Goal: Understand process/instructions: Learn about a topic

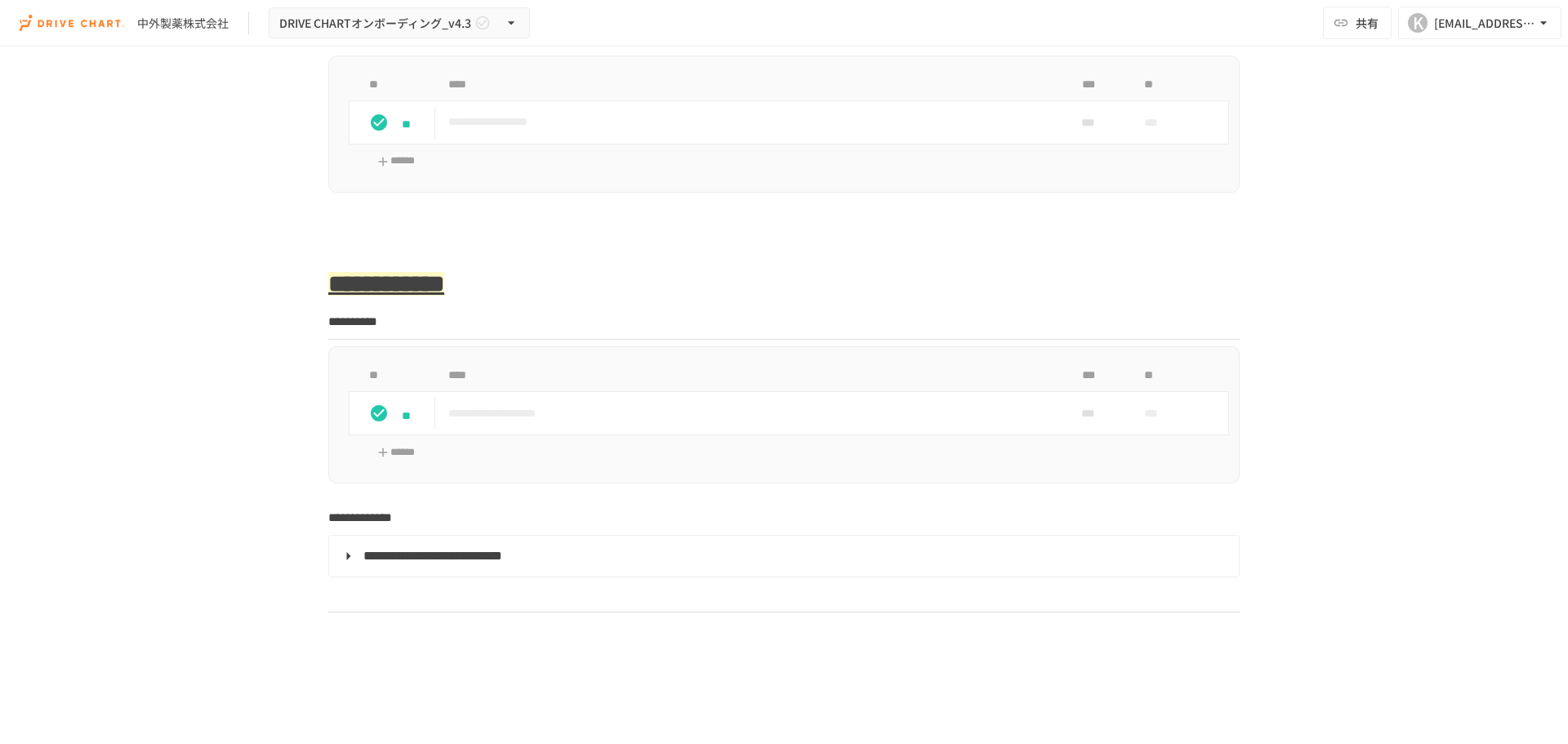
scroll to position [1796, 0]
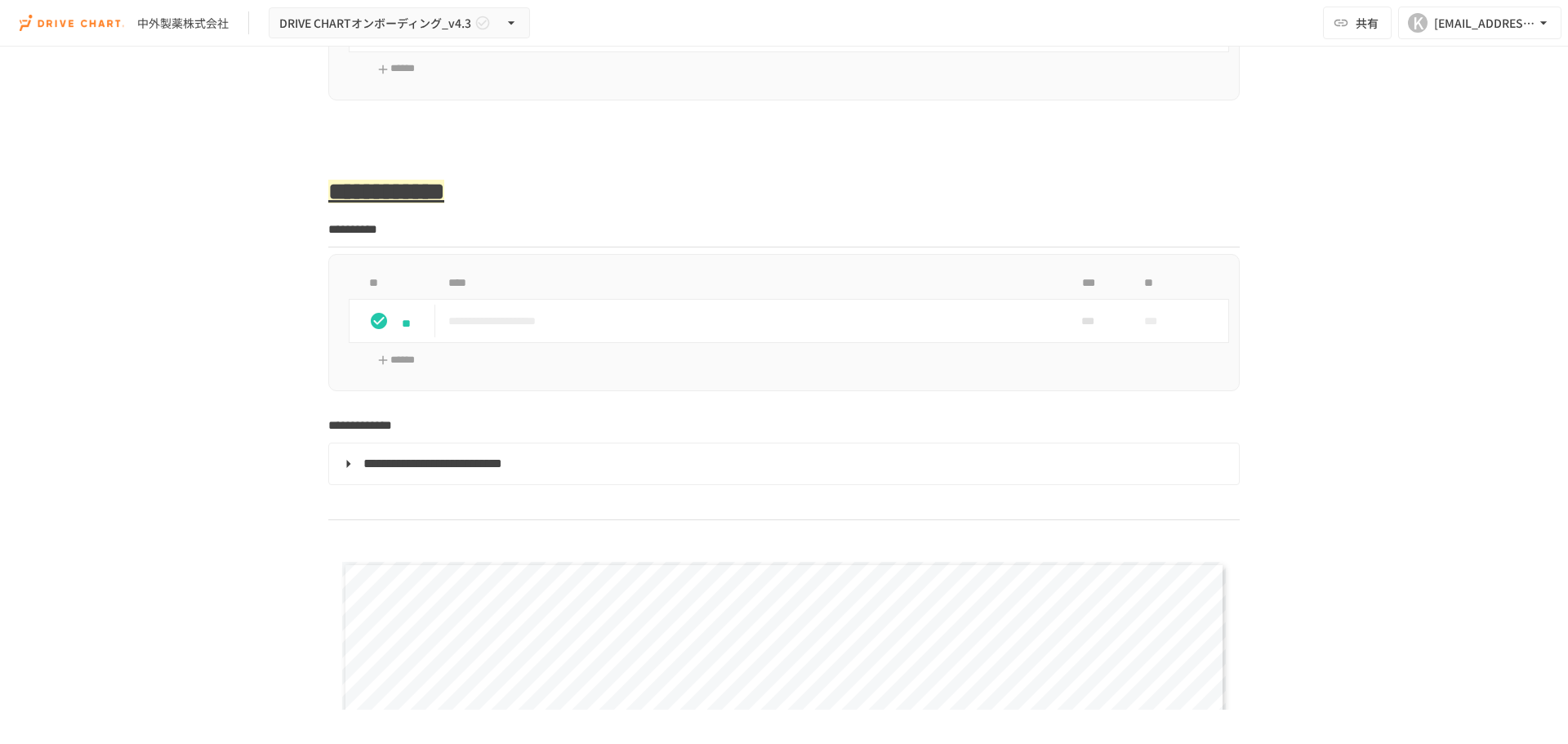
click at [448, 457] on span "**********" at bounding box center [433, 463] width 139 height 12
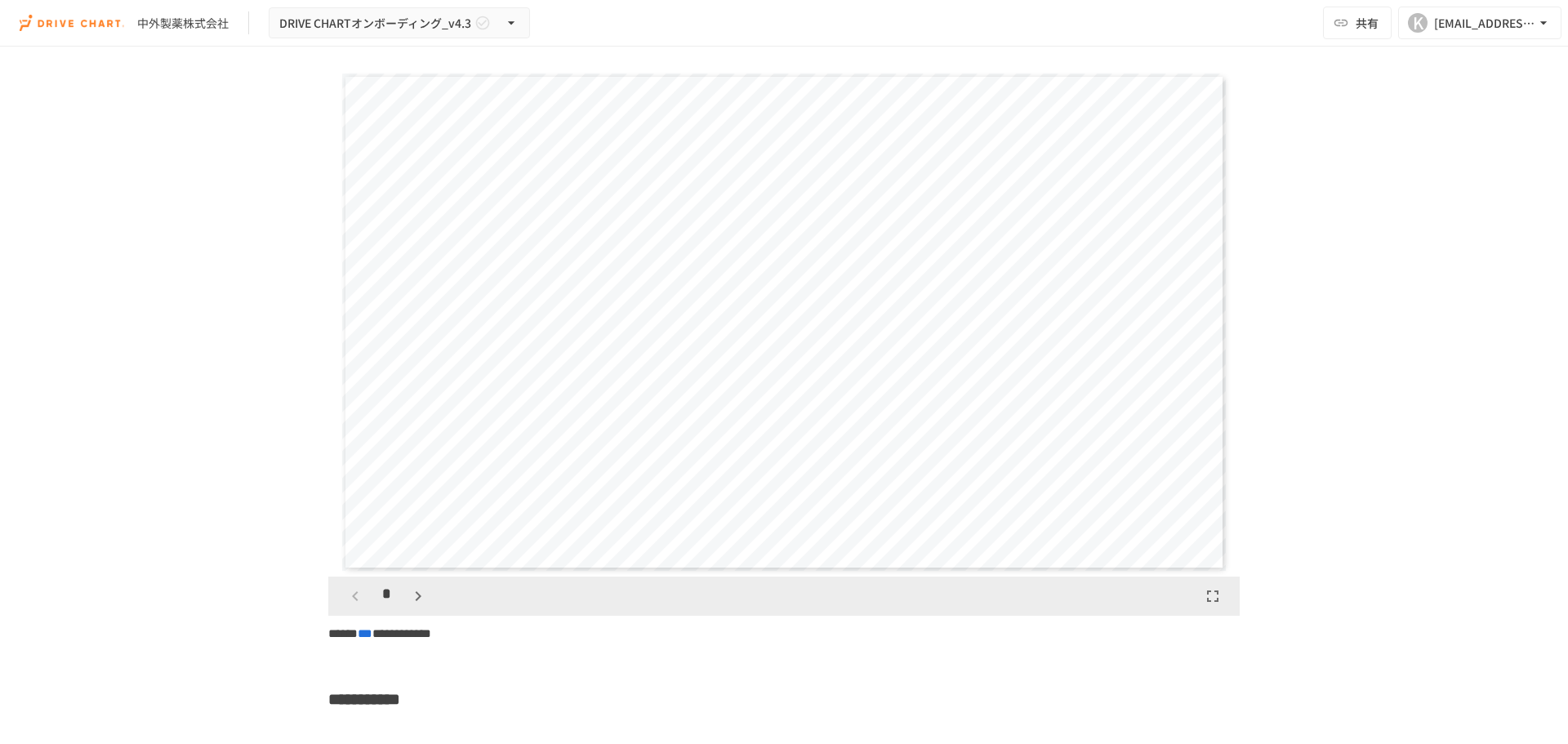
scroll to position [3510, 0]
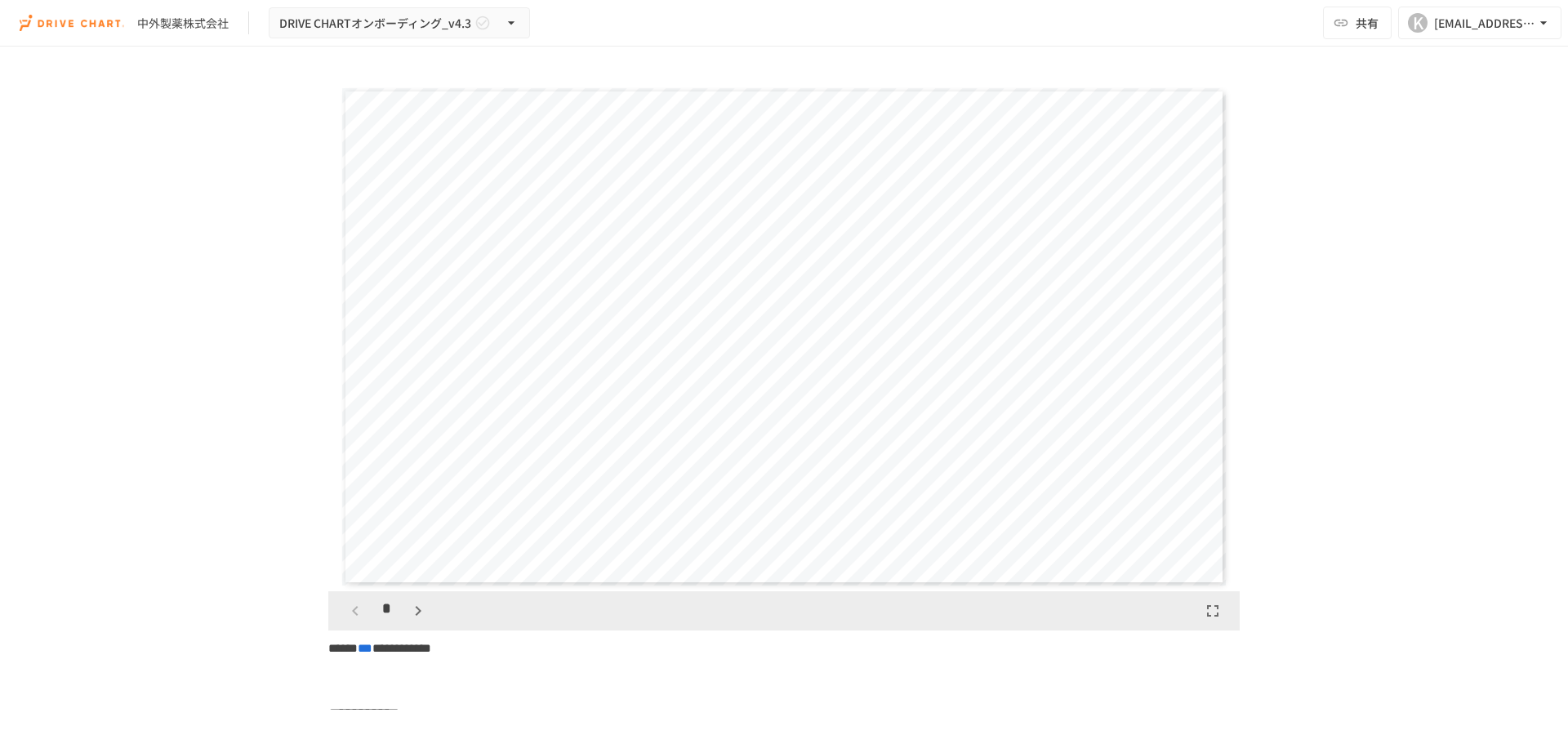
click at [413, 597] on button "button" at bounding box center [418, 610] width 28 height 28
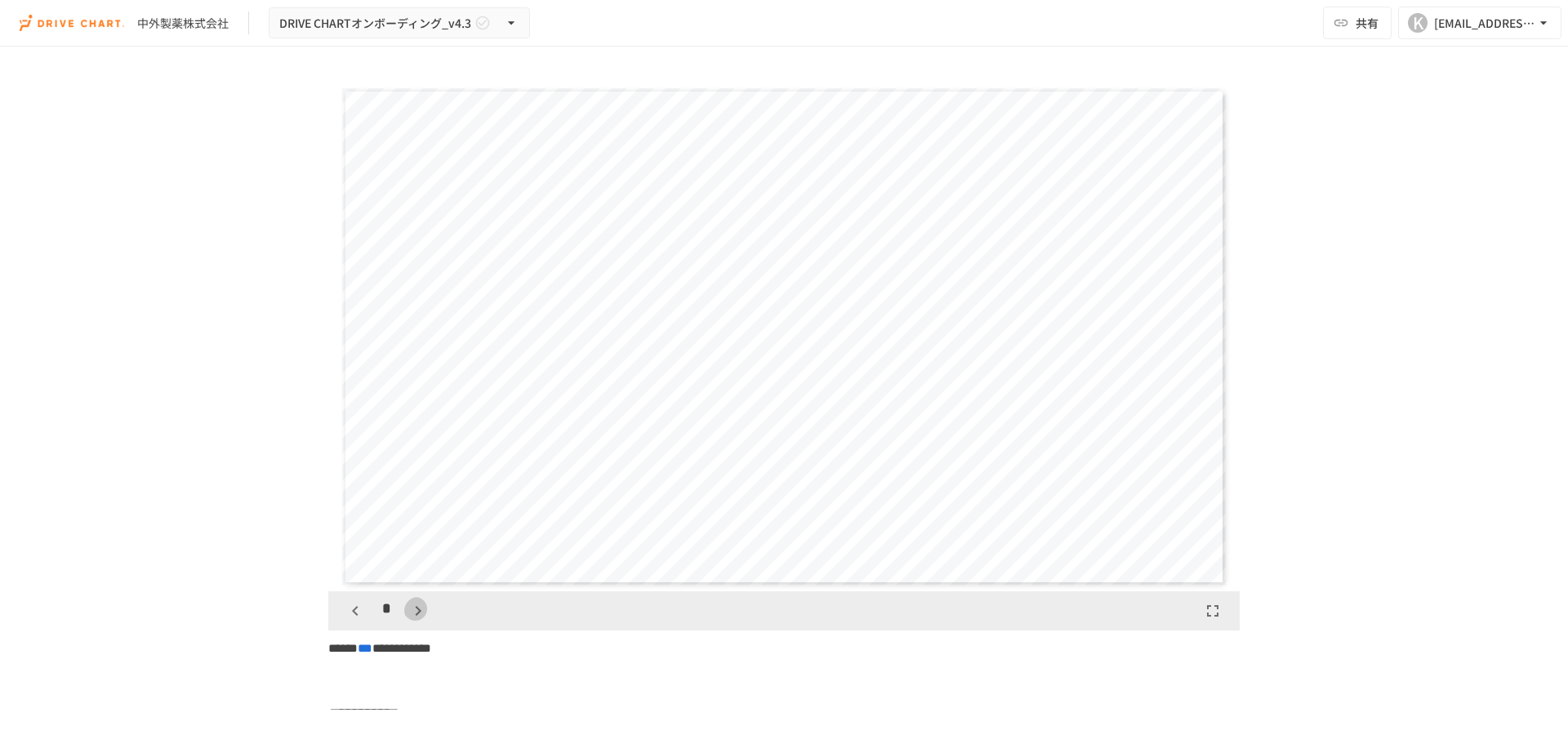
click at [413, 597] on button "button" at bounding box center [418, 610] width 28 height 28
click at [417, 601] on icon "button" at bounding box center [427, 610] width 20 height 20
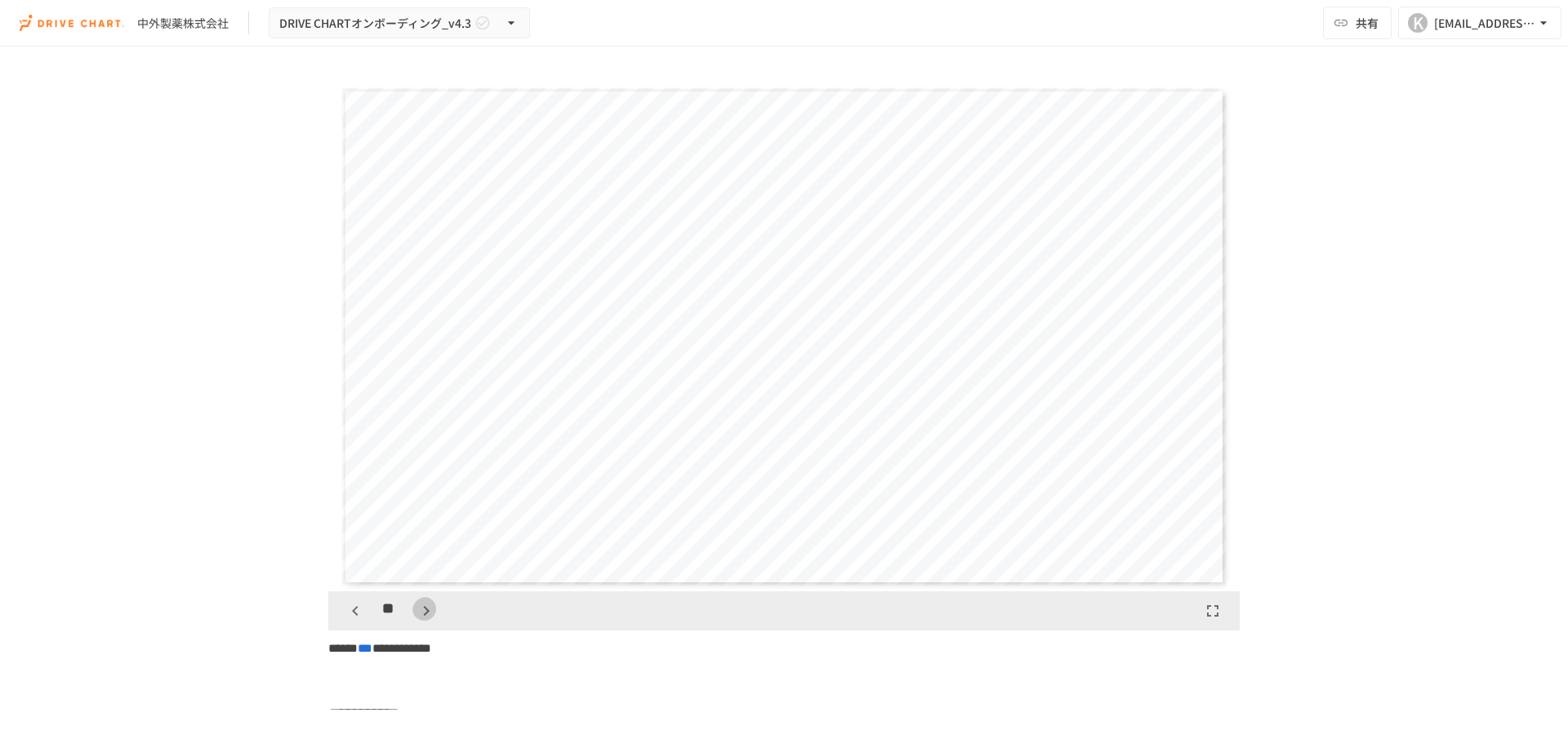
click at [417, 601] on icon "button" at bounding box center [427, 610] width 20 height 20
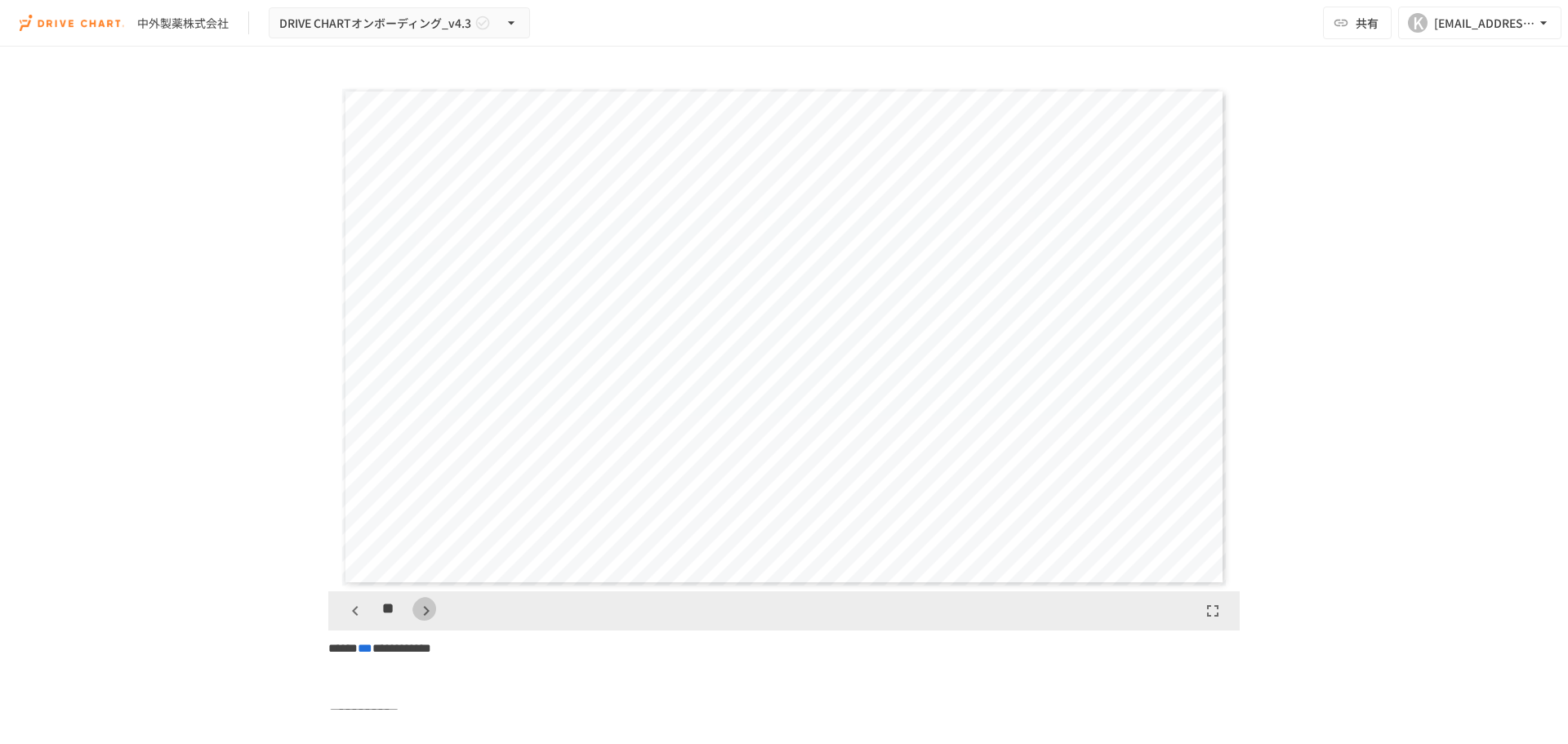
click at [417, 601] on icon "button" at bounding box center [427, 610] width 20 height 20
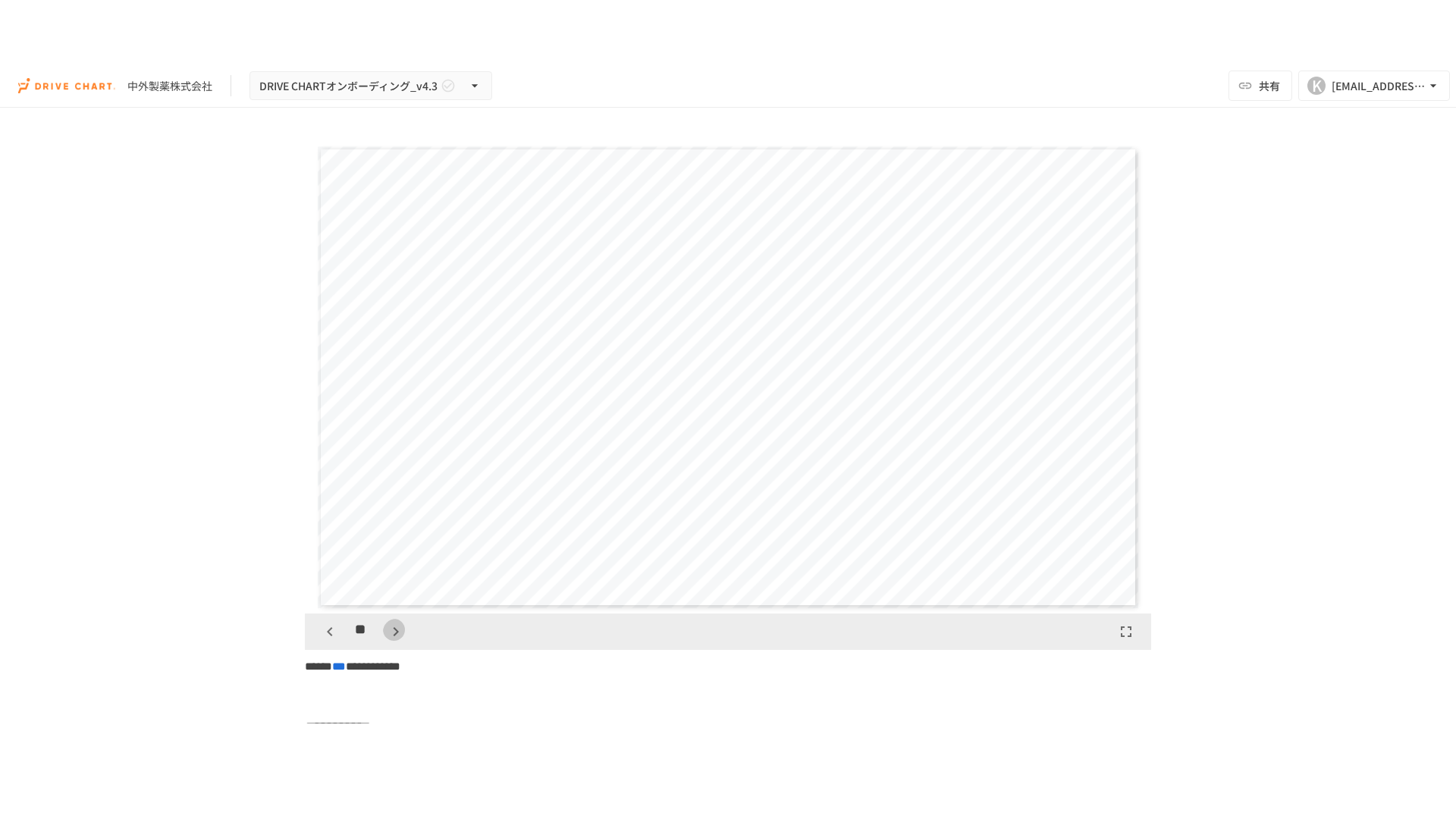
scroll to position [8057, 0]
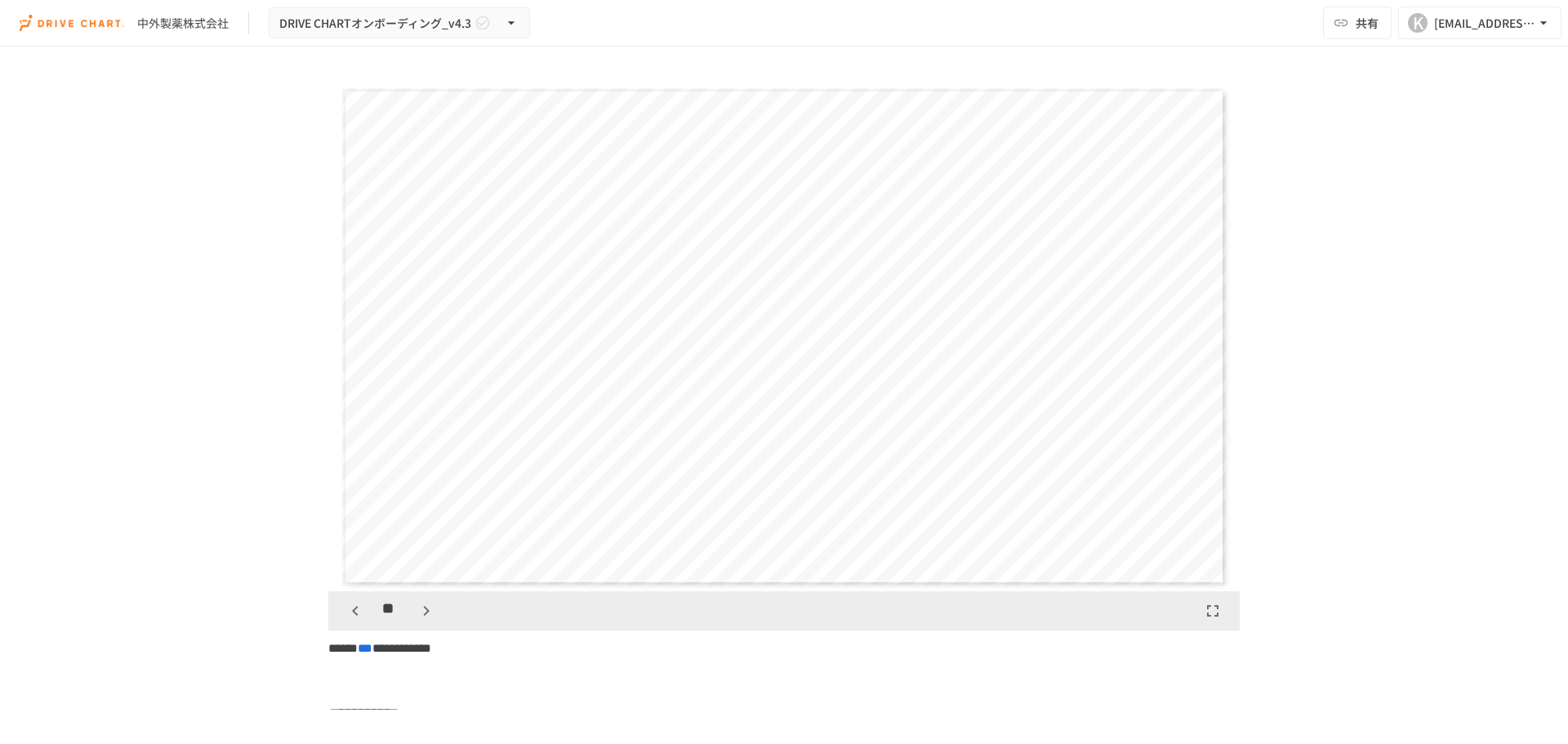
click at [1207, 604] on icon "button" at bounding box center [1213, 610] width 12 height 12
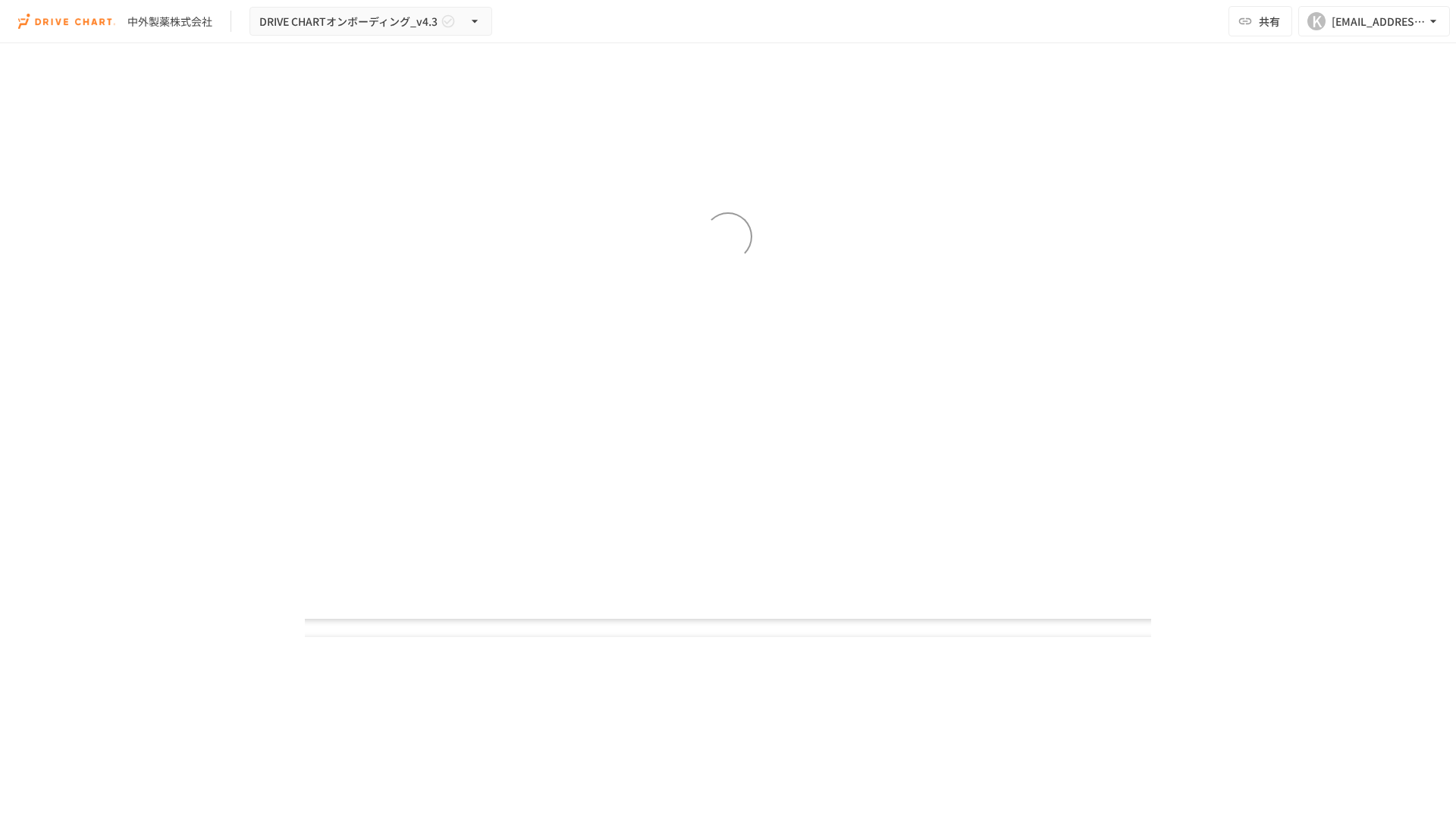
scroll to position [7826, 0]
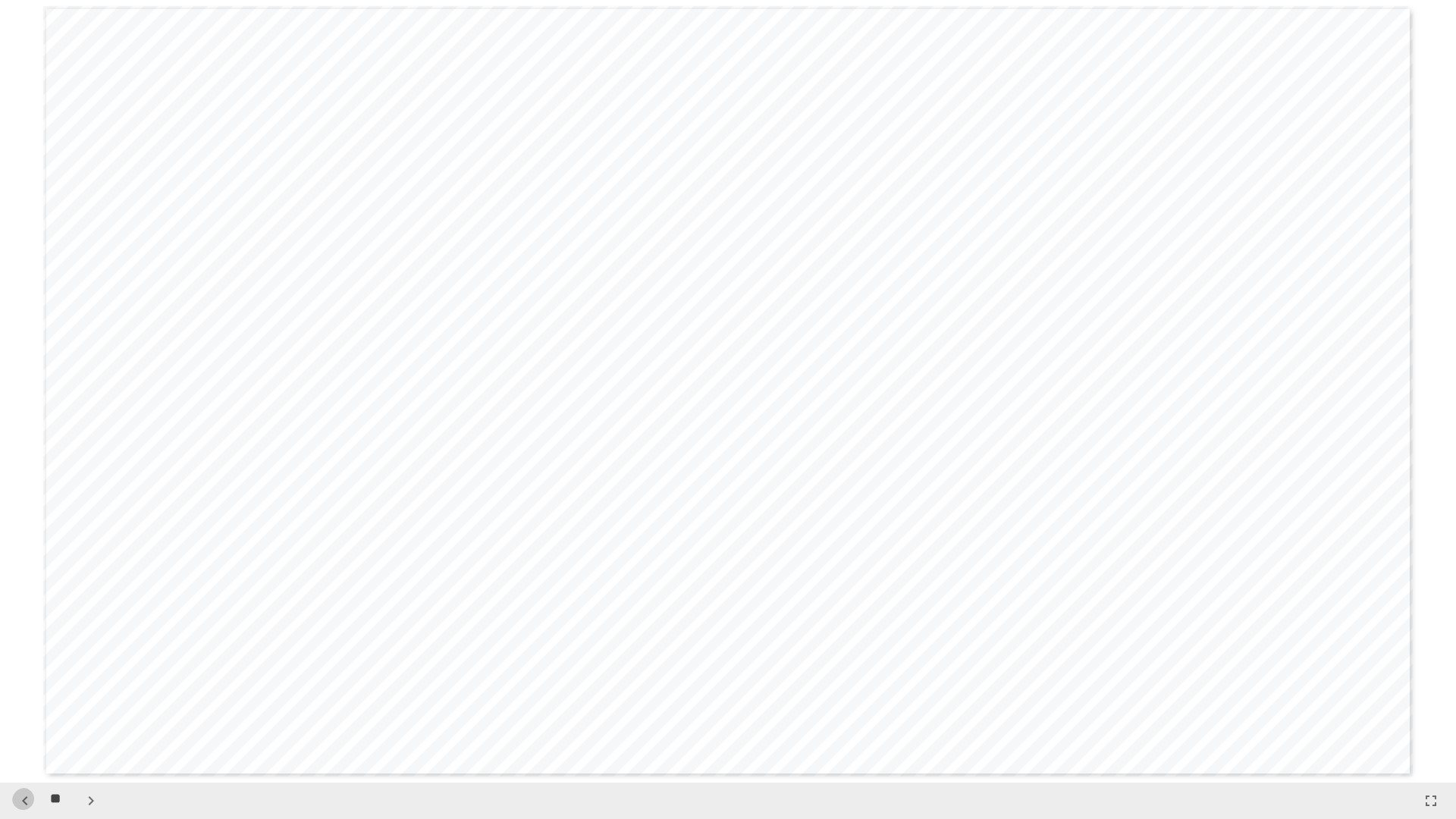
click at [25, 690] on icon "button" at bounding box center [25, 801] width 18 height 18
click at [24, 690] on icon "button" at bounding box center [25, 801] width 18 height 18
click at [80, 690] on icon "button" at bounding box center [83, 801] width 6 height 9
click at [76, 690] on button "button" at bounding box center [84, 801] width 26 height 26
click at [78, 690] on button "button" at bounding box center [91, 801] width 26 height 26
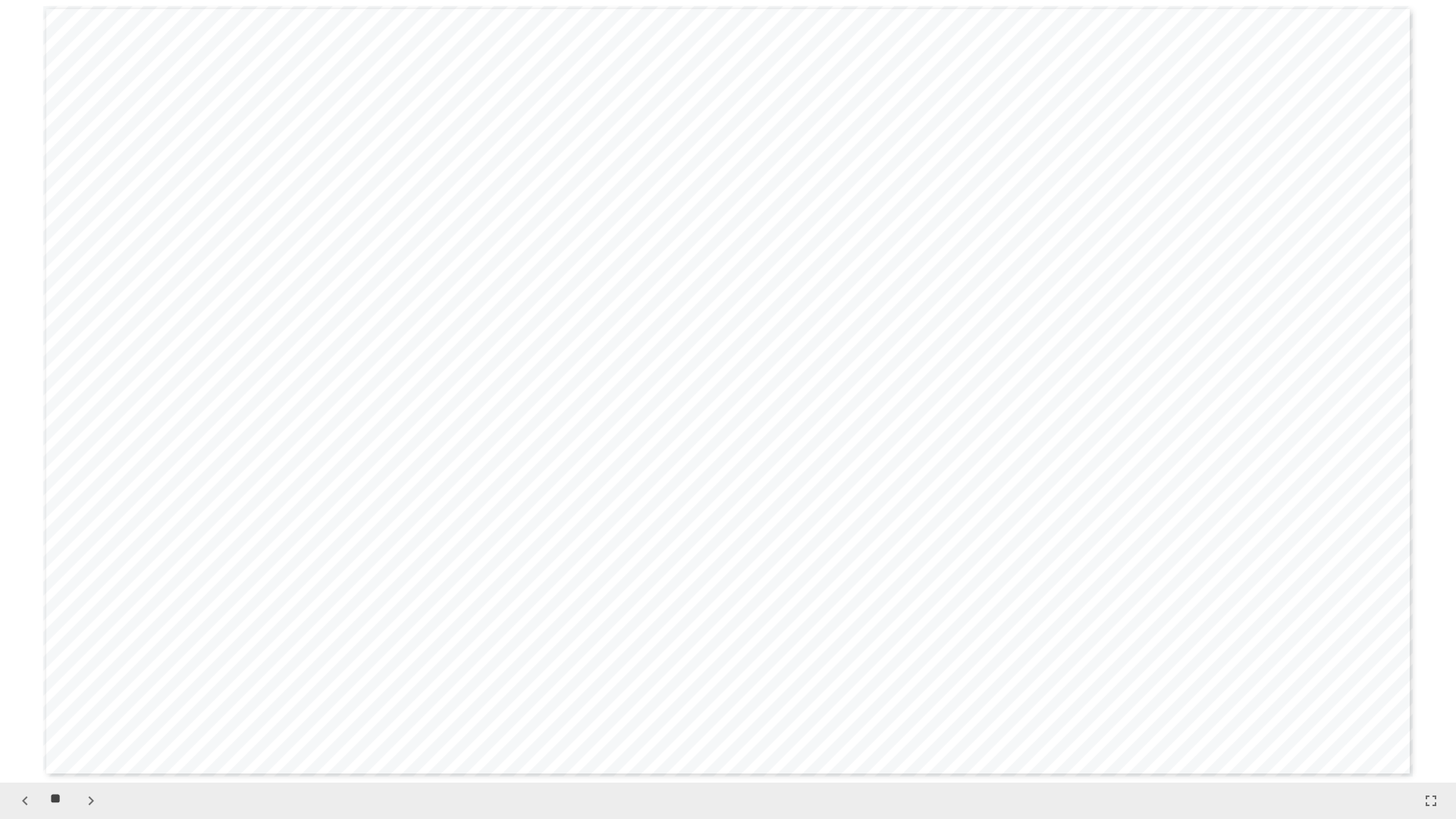
click at [78, 690] on button "button" at bounding box center [91, 801] width 26 height 26
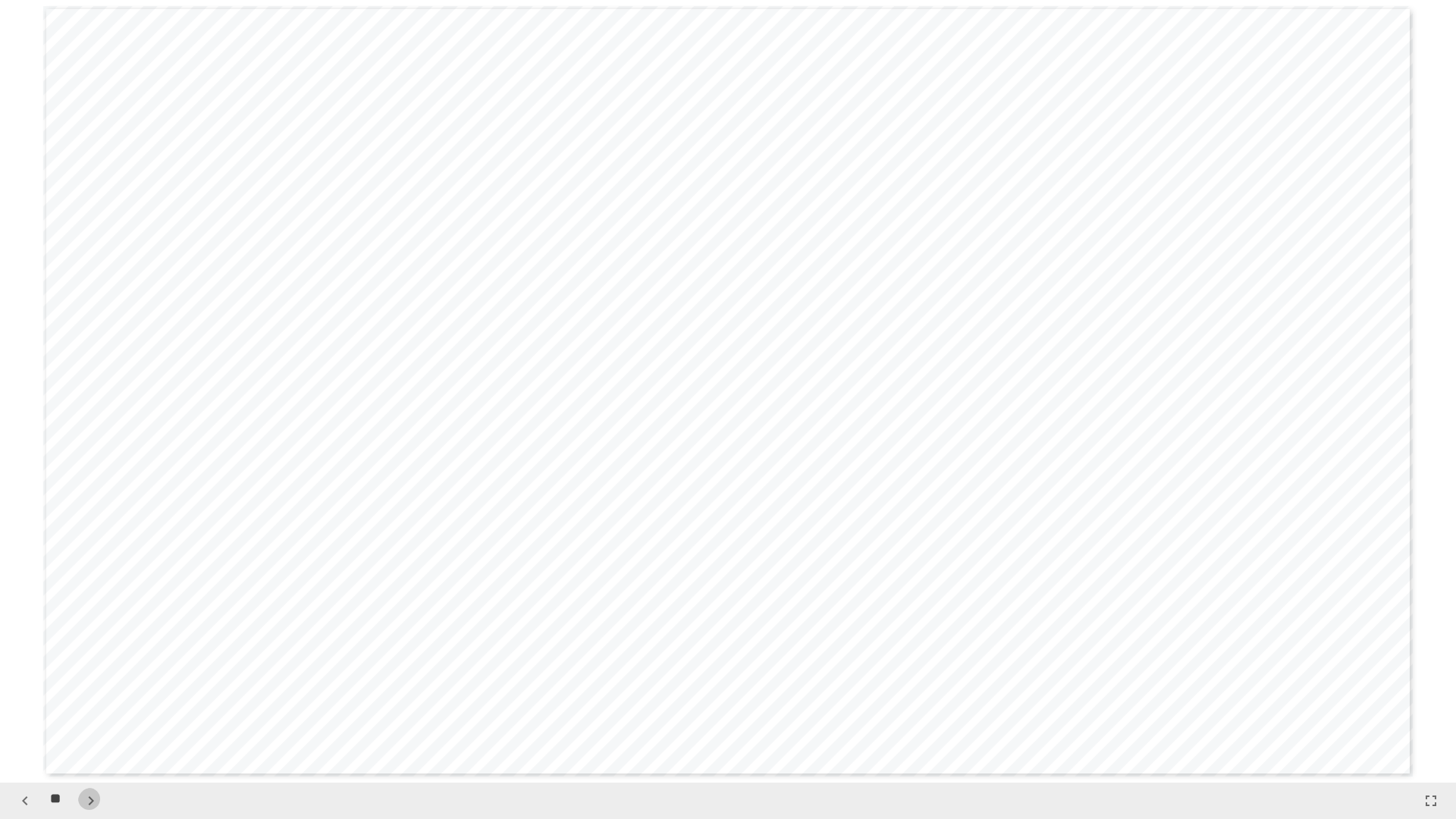
click at [78, 690] on button "button" at bounding box center [91, 801] width 26 height 26
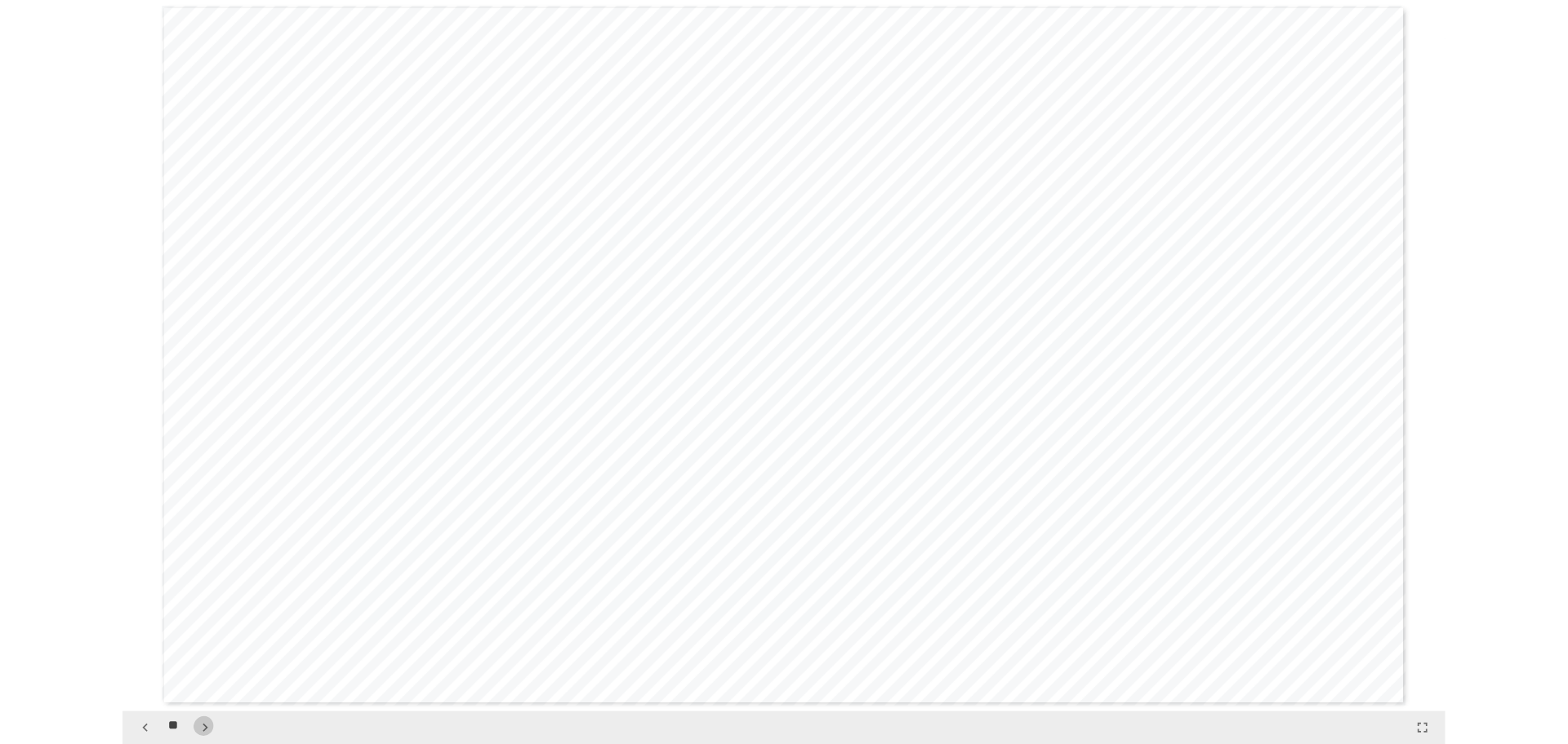
scroll to position [14320, 0]
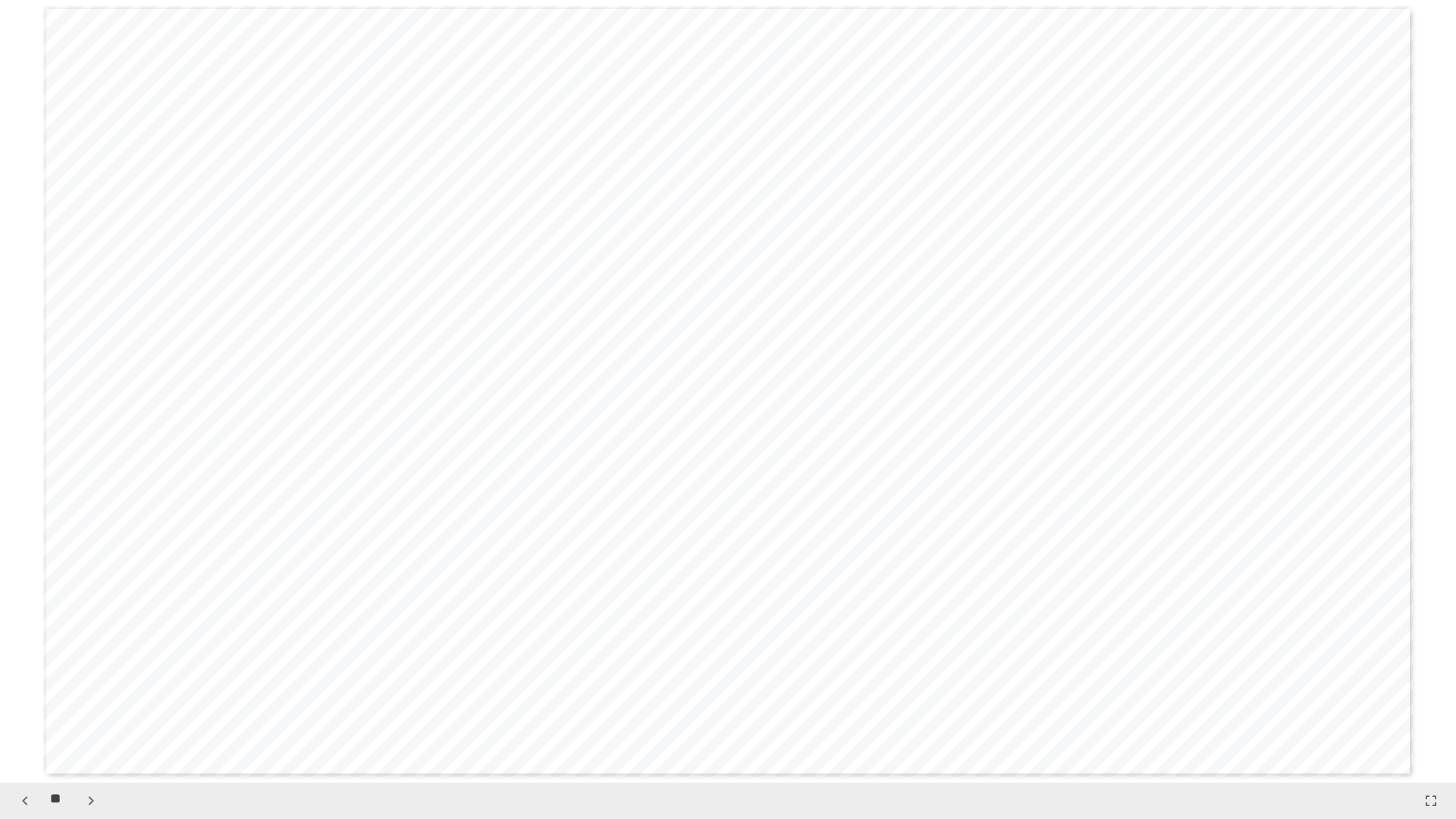
click at [1262, 175] on div "**********" at bounding box center [728, 392] width 1370 height 770
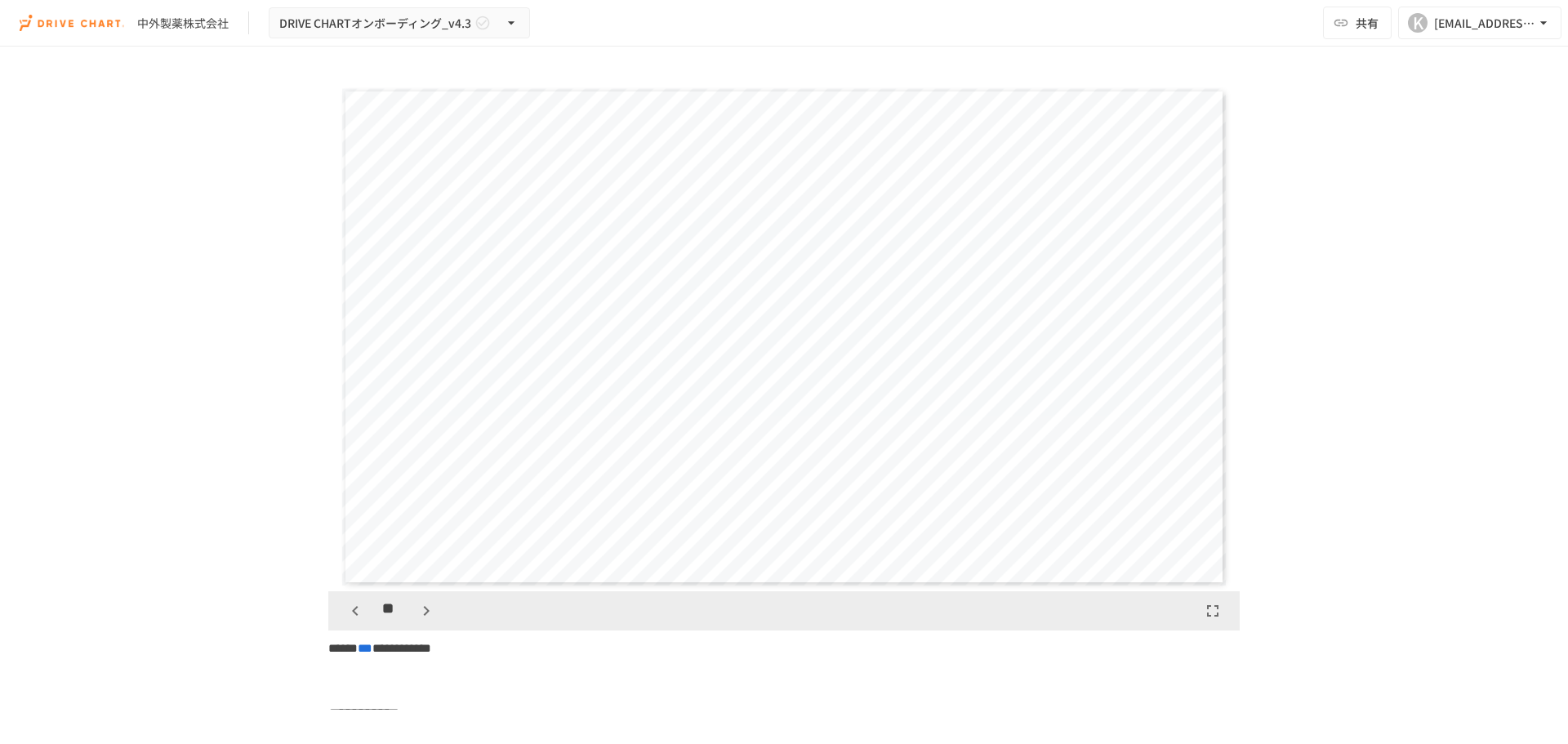
scroll to position [3591, 0]
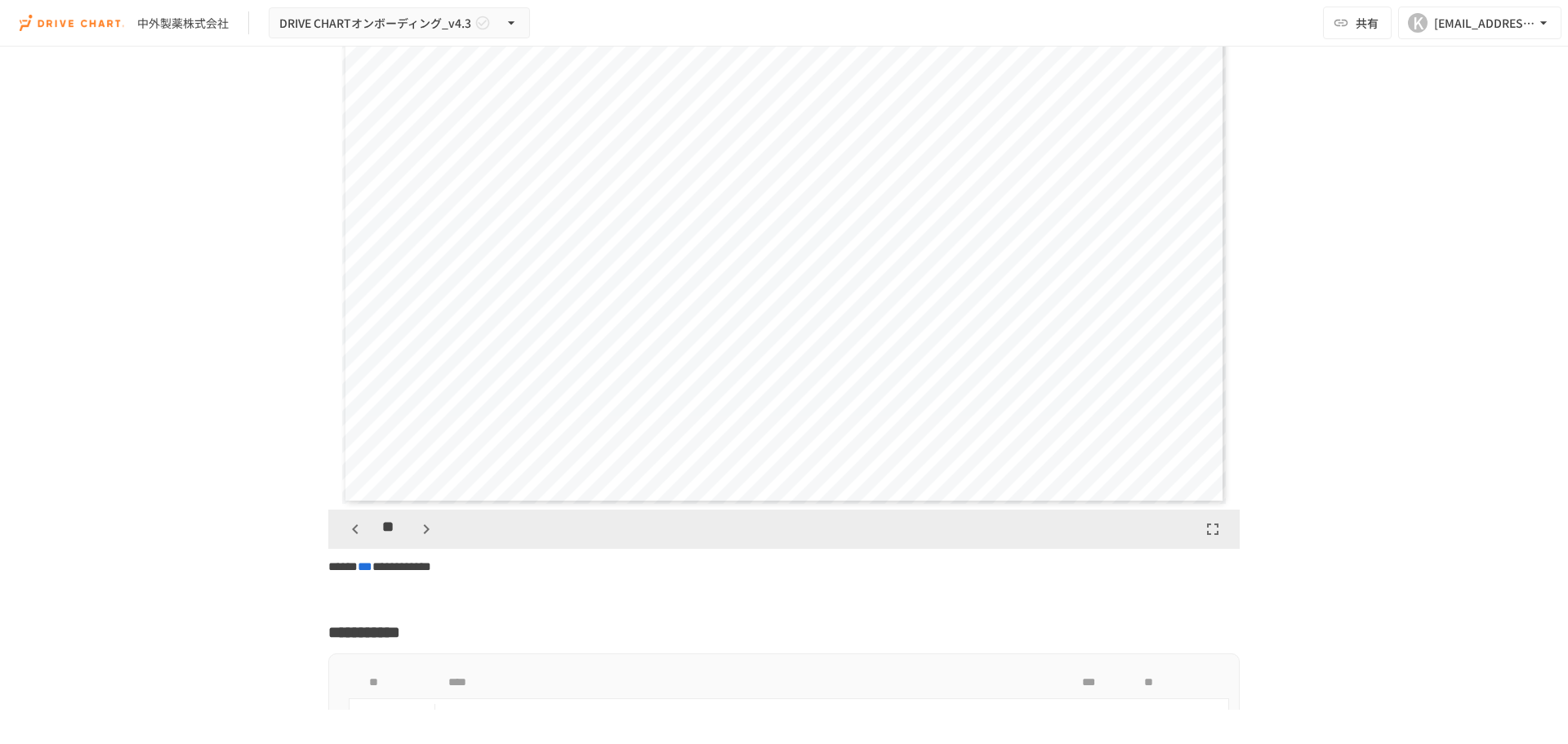
click at [417, 519] on icon "button" at bounding box center [427, 529] width 20 height 20
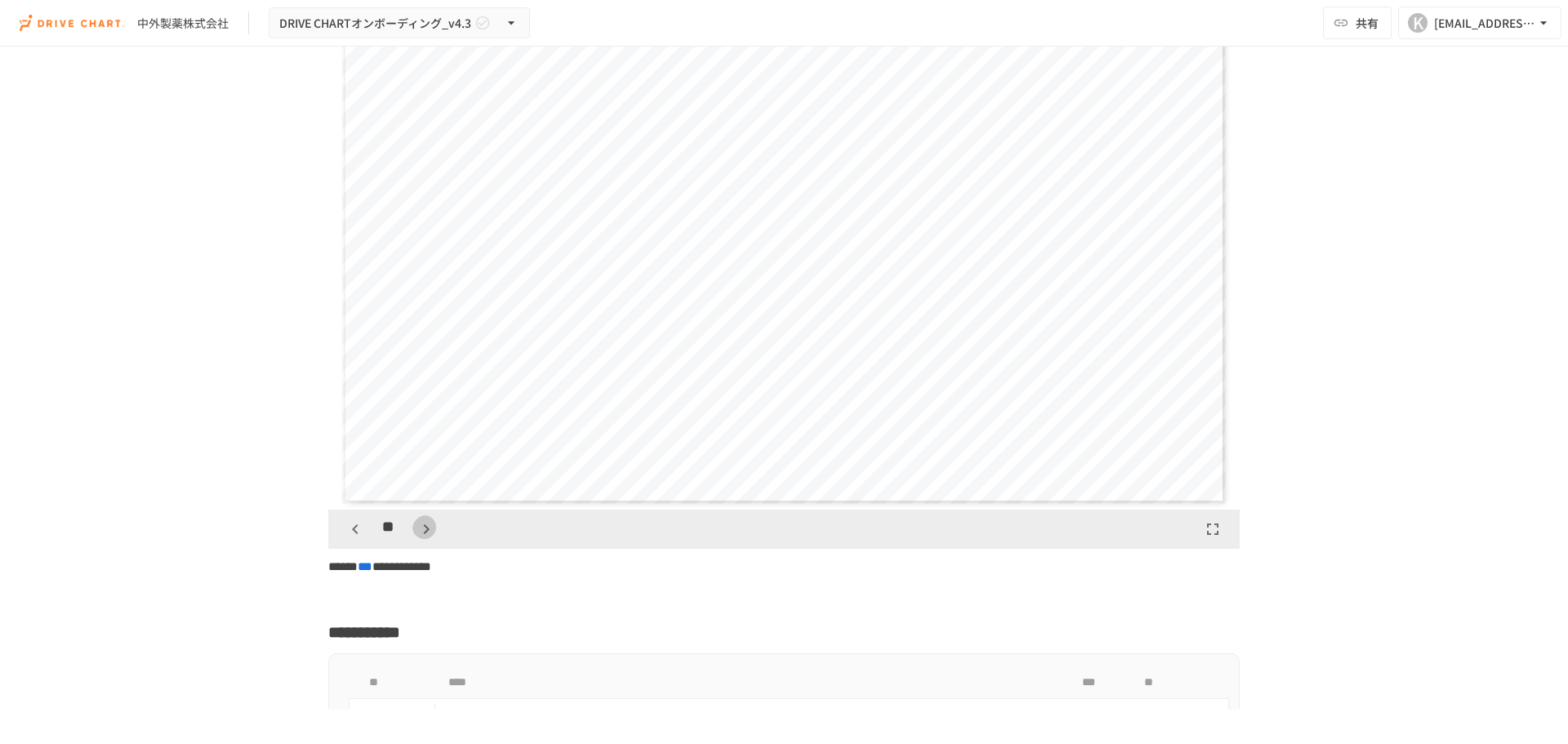
click at [417, 519] on icon "button" at bounding box center [427, 529] width 20 height 20
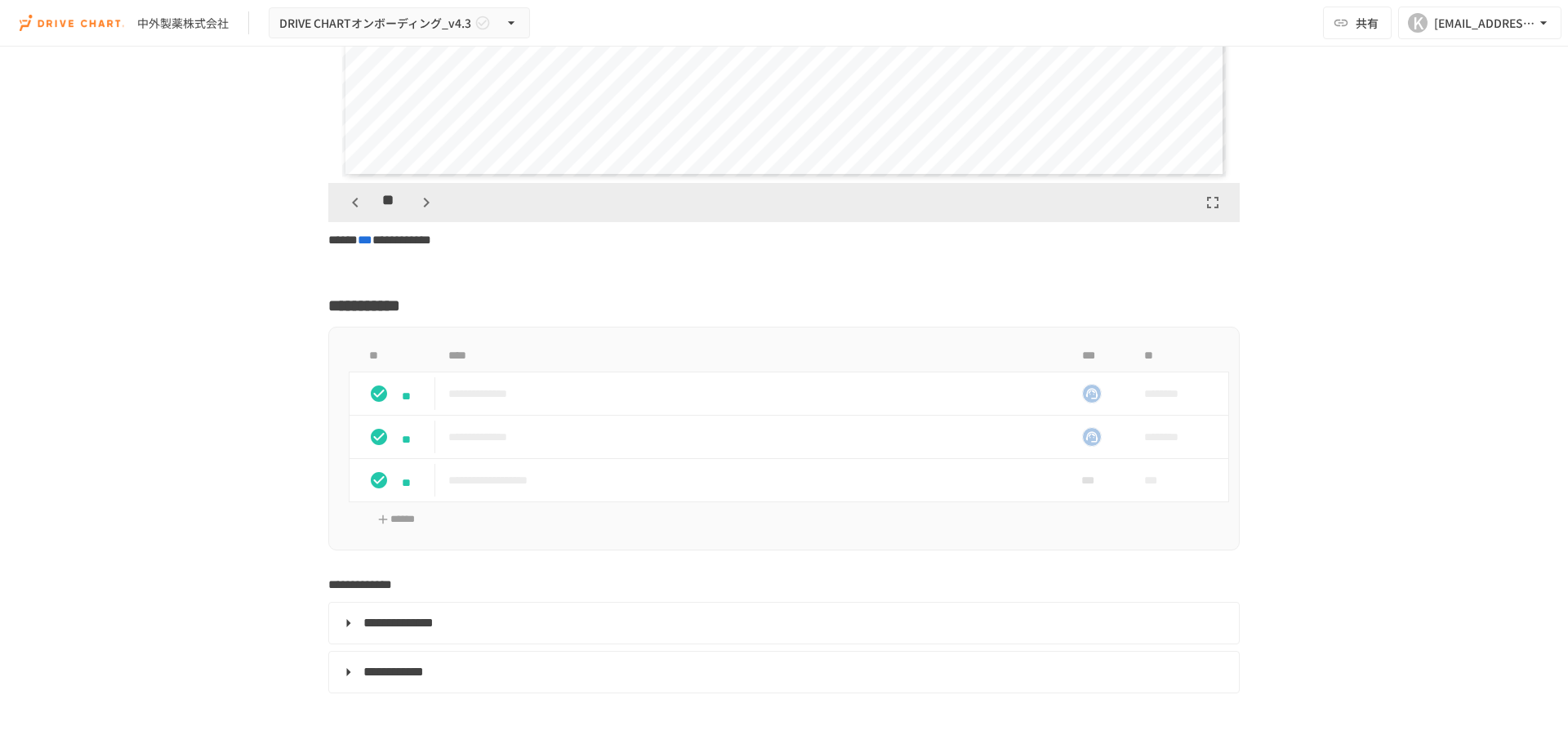
scroll to position [4244, 0]
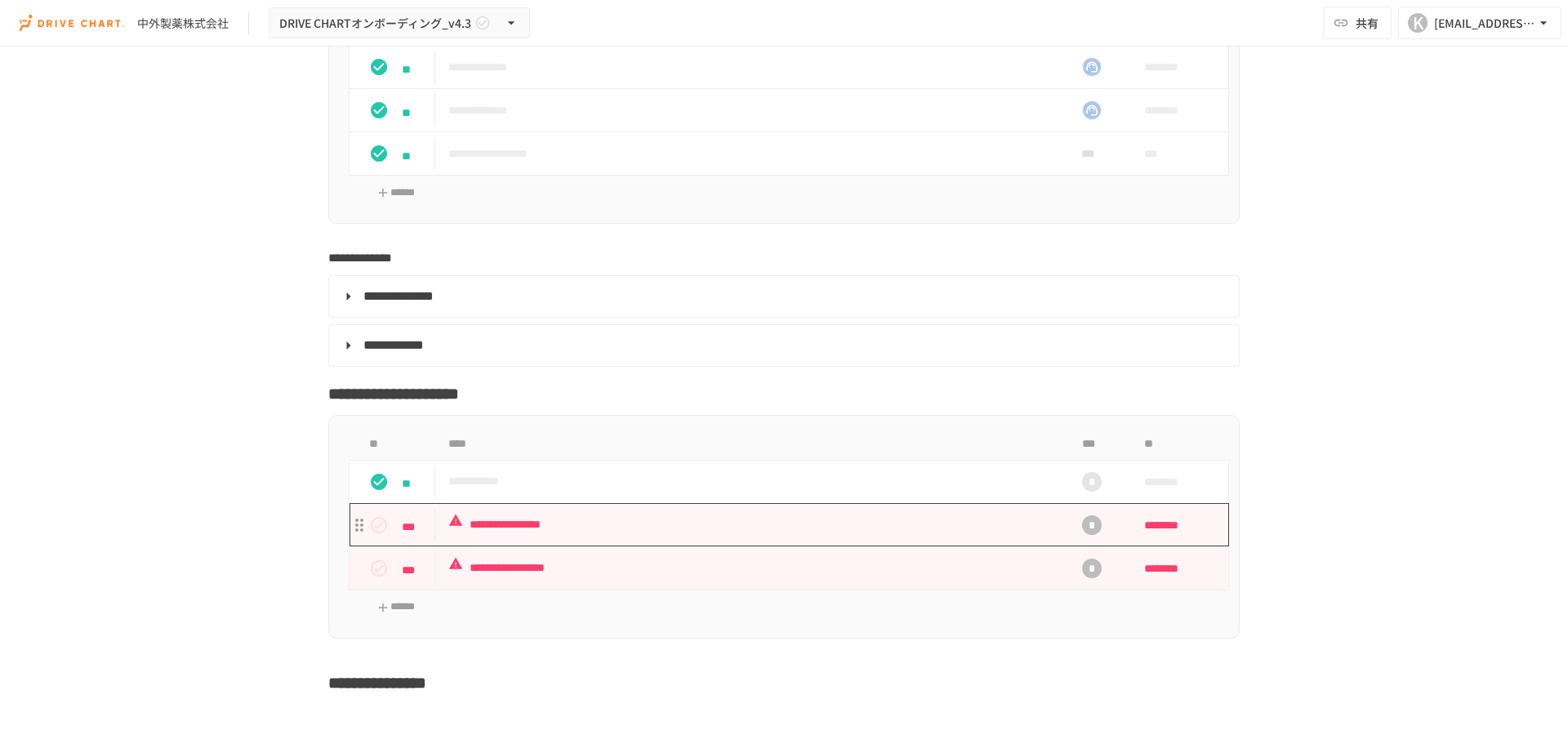
click at [959, 514] on p "**********" at bounding box center [750, 524] width 605 height 21
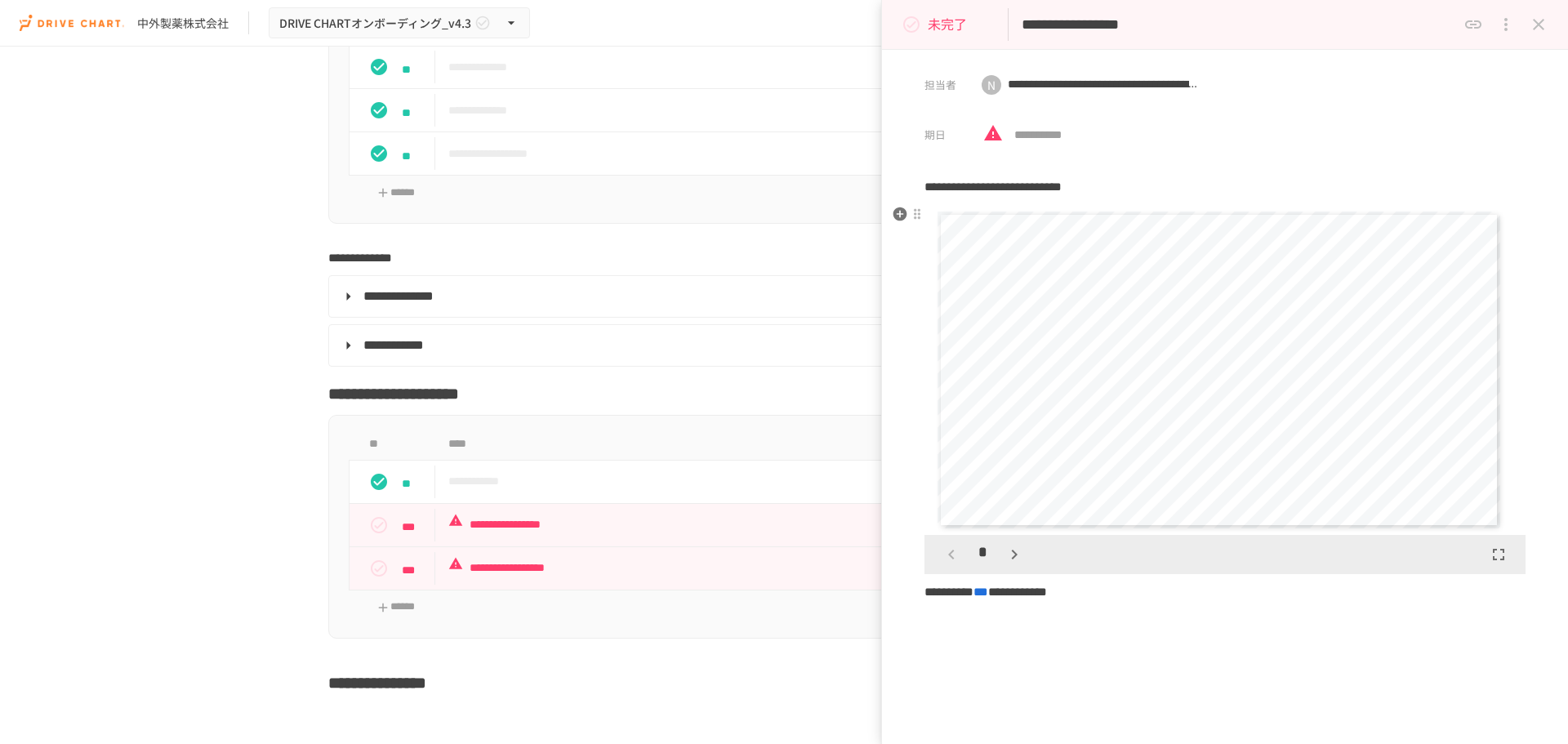
click at [1005, 553] on icon "button" at bounding box center [1015, 554] width 20 height 20
click at [1004, 553] on div "*" at bounding box center [983, 554] width 91 height 28
click at [772, 562] on td "**********" at bounding box center [750, 568] width 631 height 44
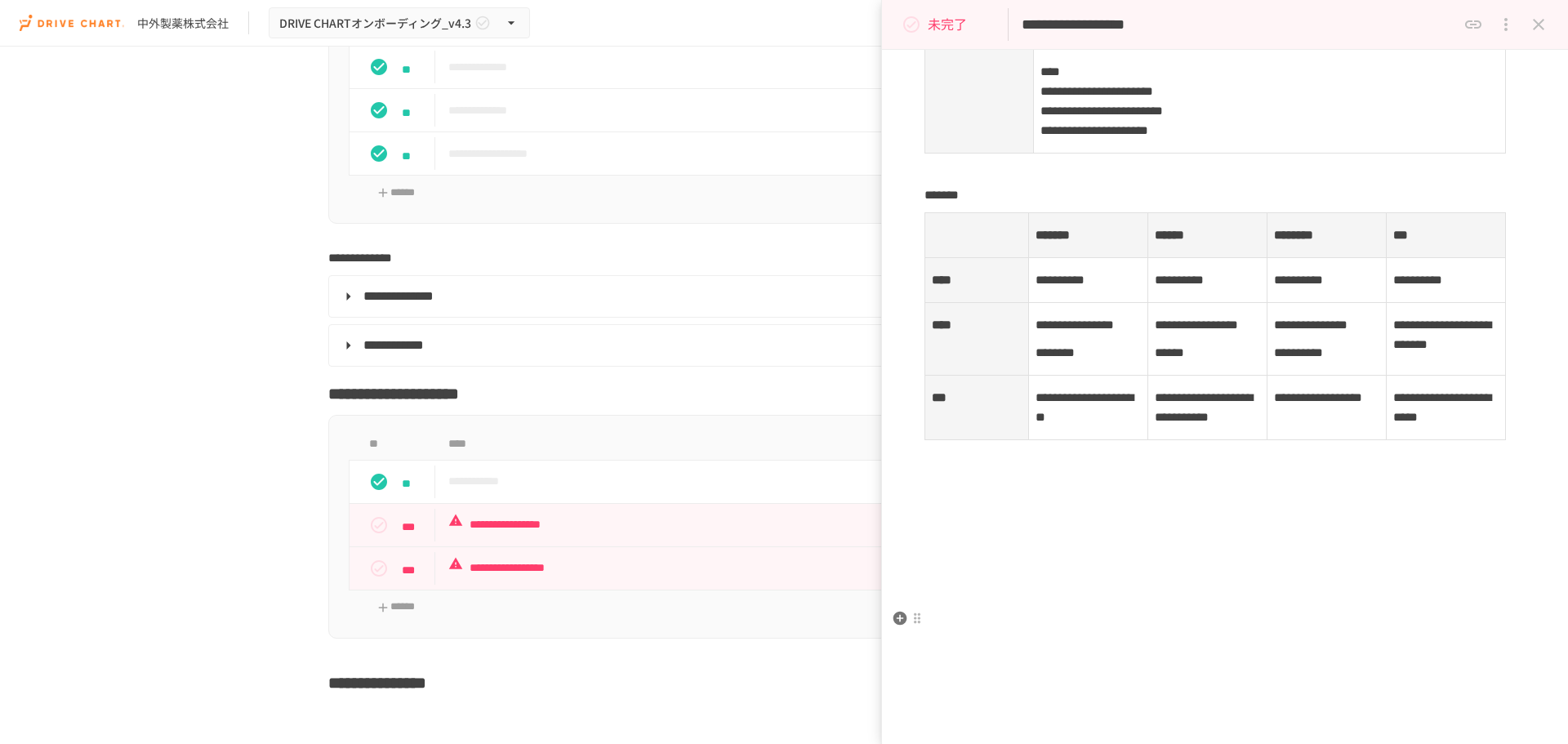
scroll to position [1523, 0]
click at [257, 511] on div "**********" at bounding box center [784, 378] width 1568 height 663
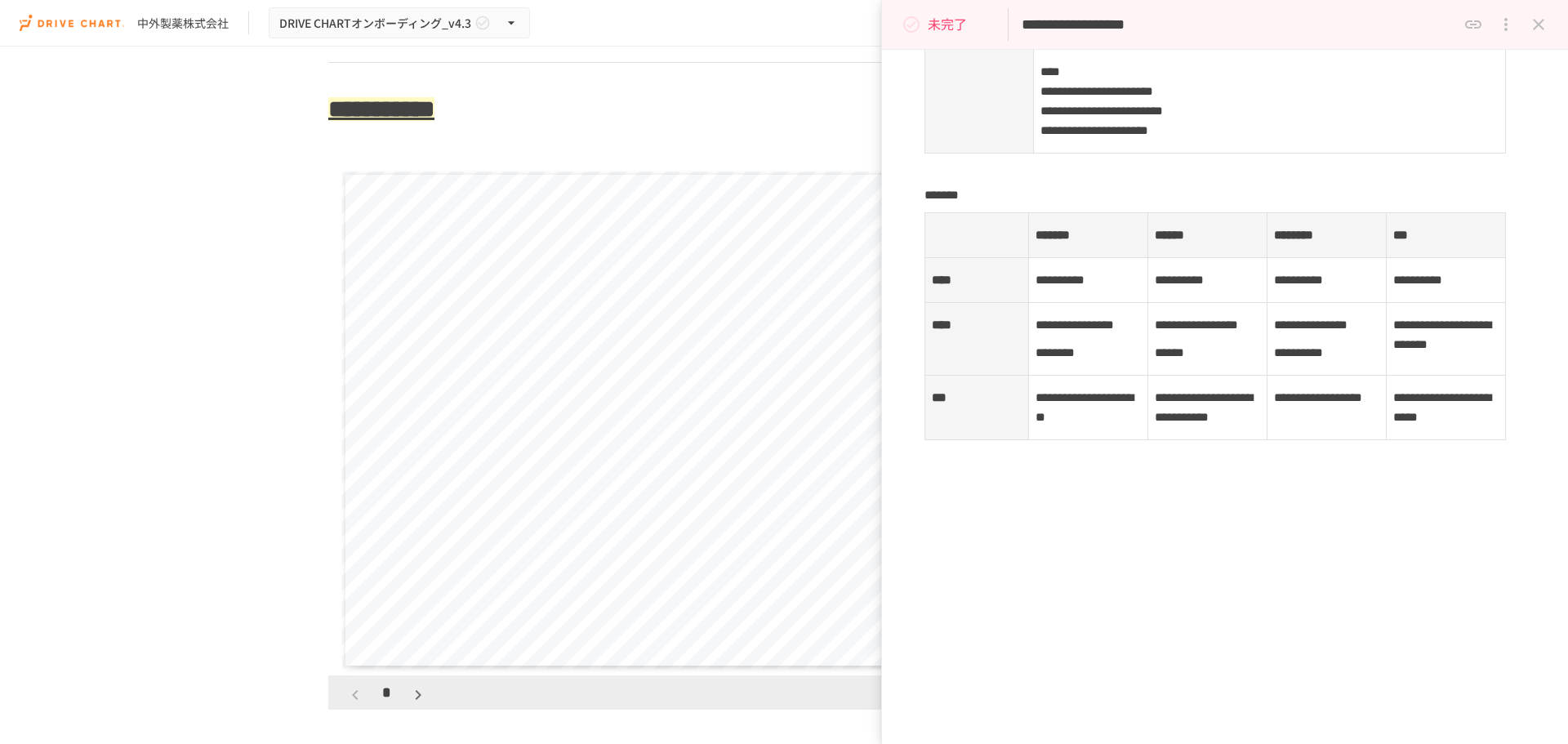
scroll to position [5387, 0]
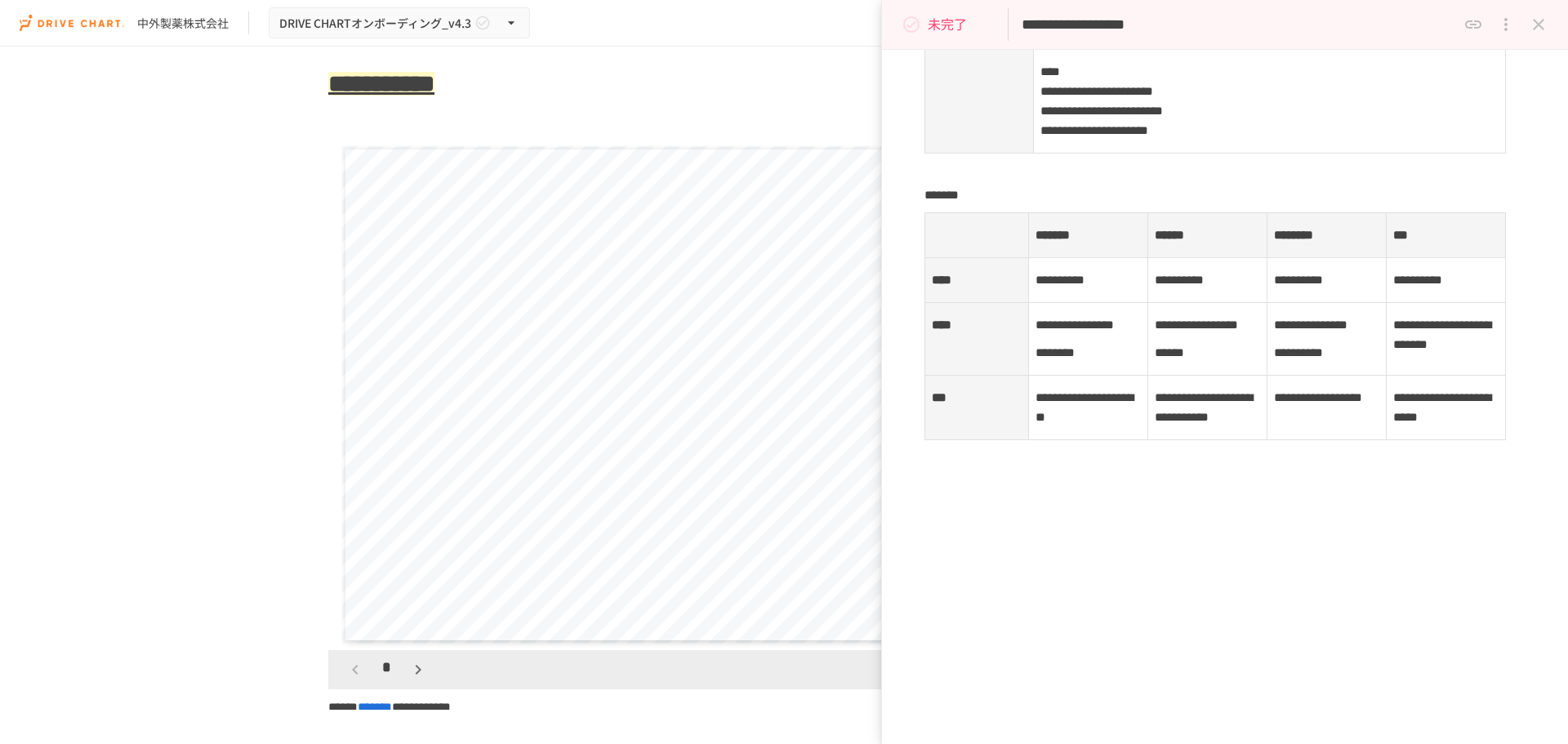
click at [1545, 26] on icon "close drawer" at bounding box center [1538, 25] width 20 height 20
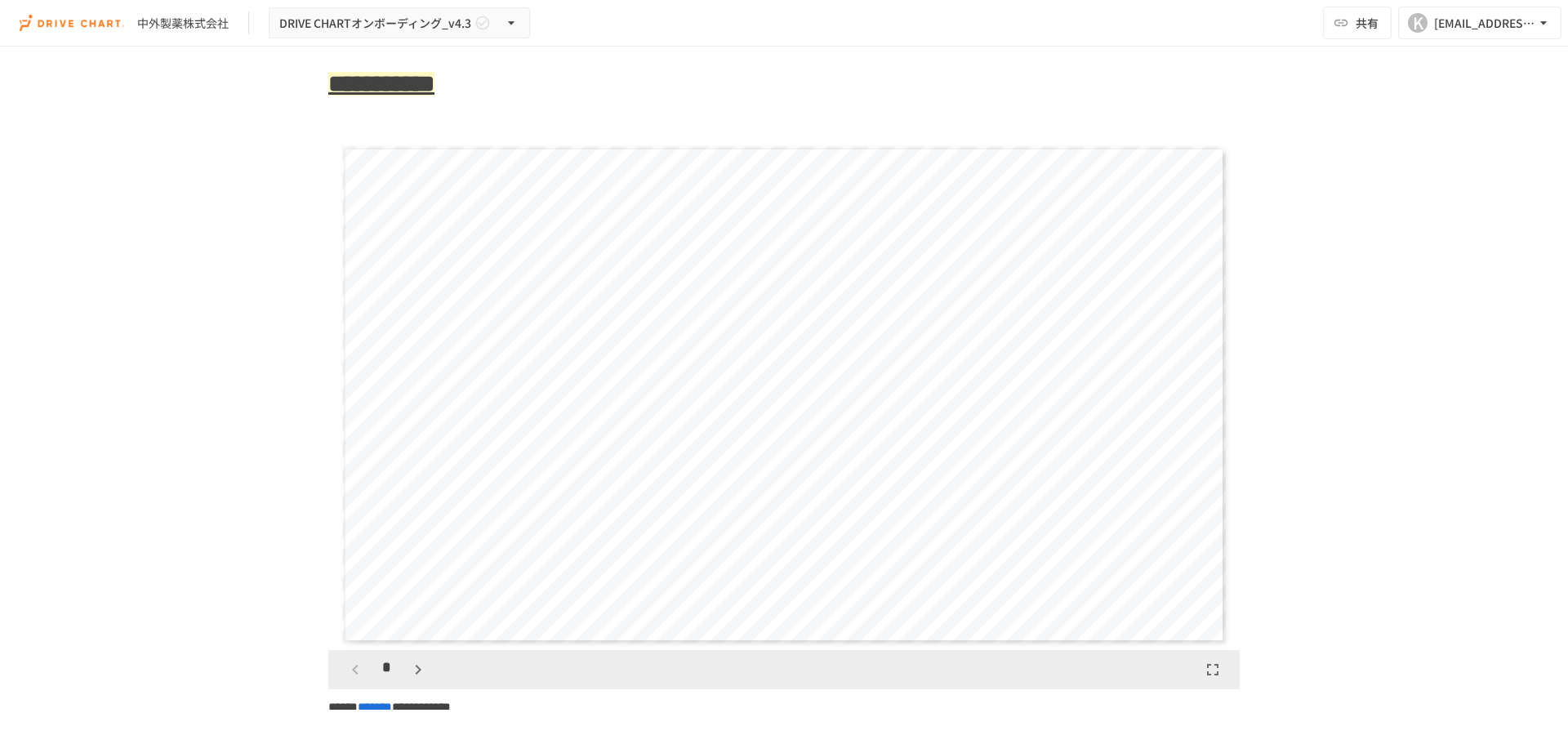
click at [404, 659] on button "button" at bounding box center [418, 669] width 28 height 28
click at [409, 660] on icon "button" at bounding box center [419, 670] width 20 height 20
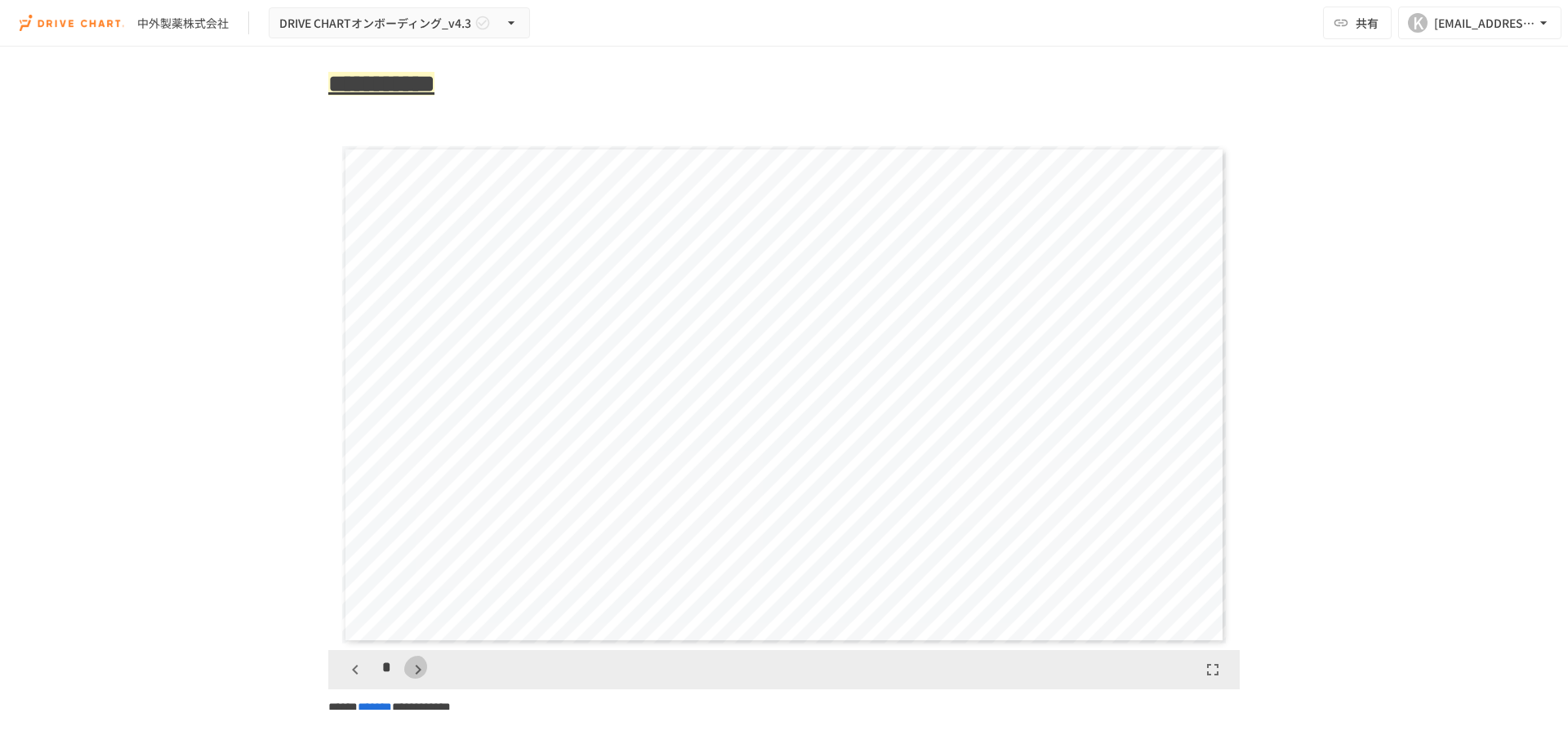
click at [409, 660] on icon "button" at bounding box center [419, 670] width 20 height 20
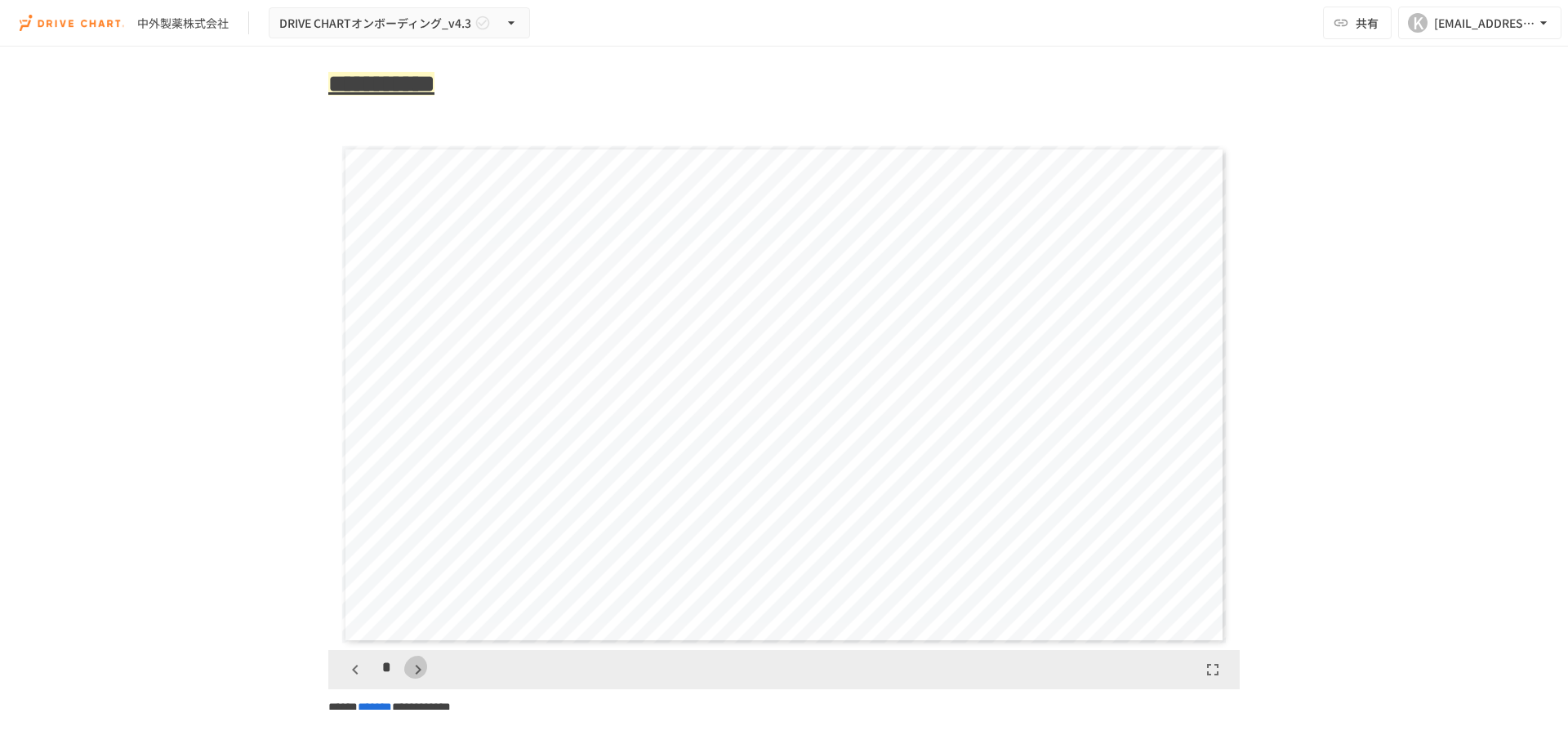
scroll to position [4592, 0]
click at [397, 658] on div "**" at bounding box center [391, 669] width 99 height 28
click at [417, 660] on icon "button" at bounding box center [427, 670] width 20 height 20
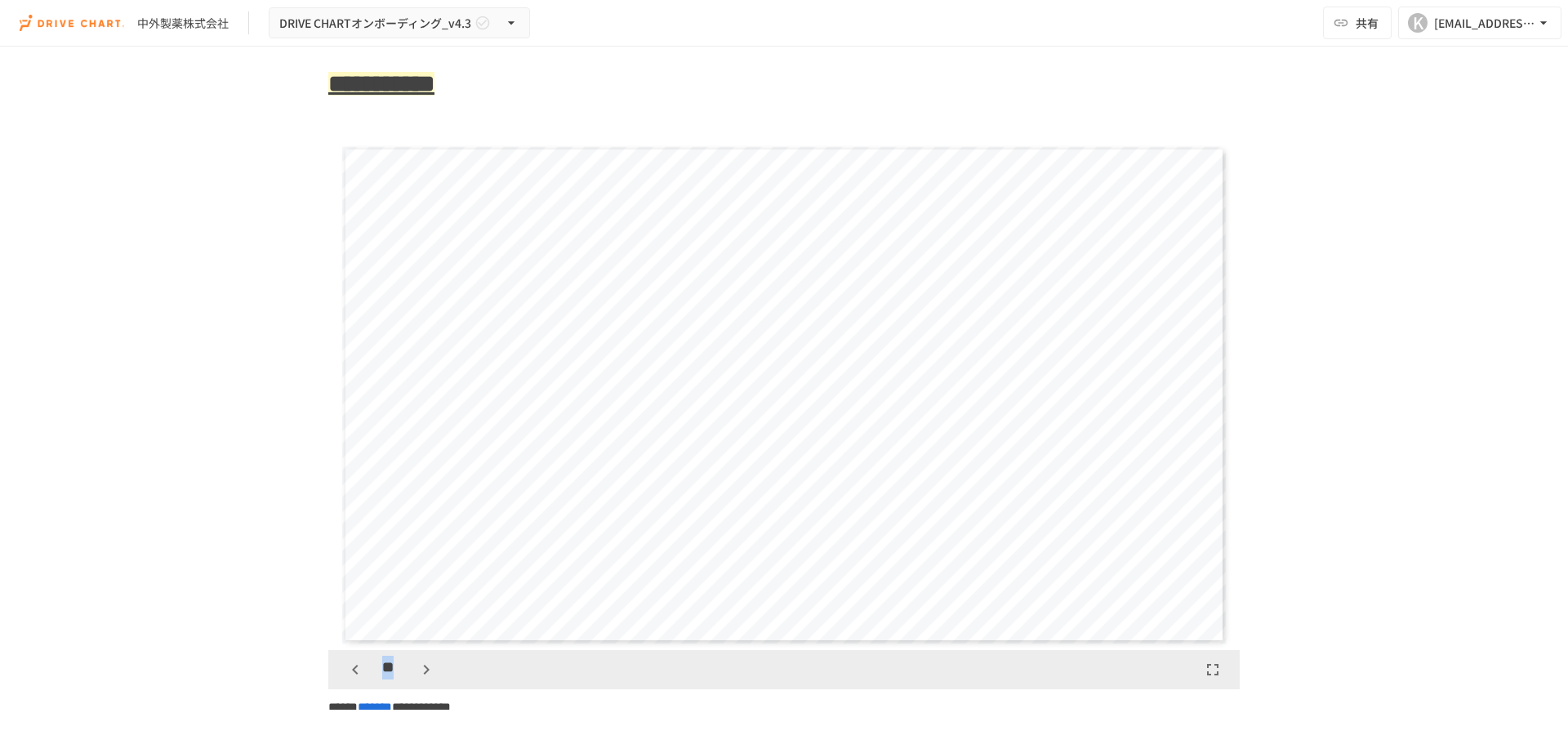
scroll to position [6121, 0]
click at [417, 660] on icon "button" at bounding box center [427, 670] width 20 height 20
click at [241, 515] on div "**********" at bounding box center [784, 378] width 1568 height 663
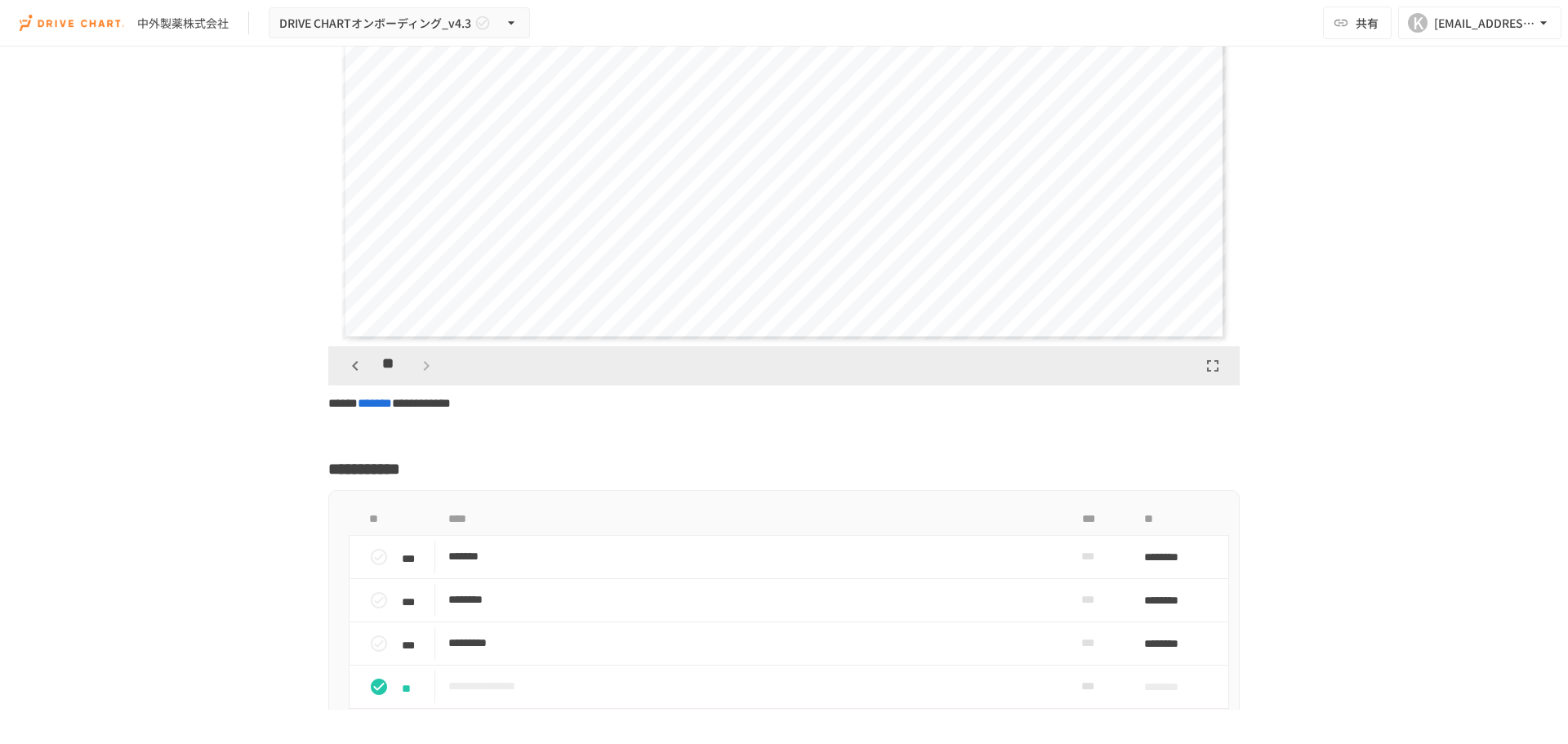
scroll to position [5796, 0]
